Goal: Information Seeking & Learning: Learn about a topic

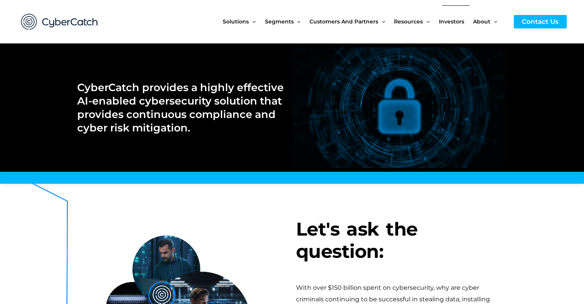
click at [454, 20] on span "Investors" at bounding box center [451, 21] width 25 height 32
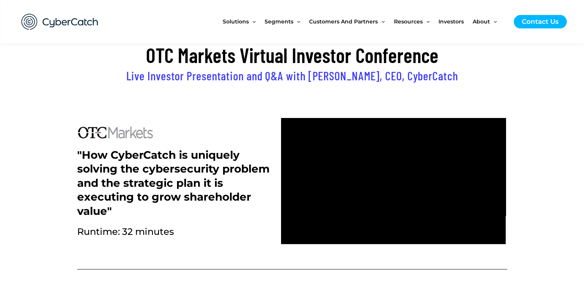
scroll to position [160, 0]
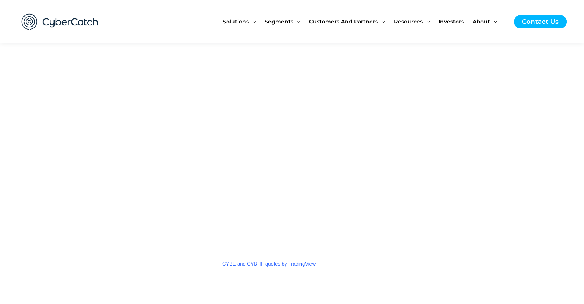
scroll to position [1090, 0]
drag, startPoint x: 575, startPoint y: 149, endPoint x: 573, endPoint y: 63, distance: 86.0
click at [573, 63] on section "CYBE and CYBHF quotes by TradingView" at bounding box center [292, 156] width 584 height 342
